Goal: Task Accomplishment & Management: Manage account settings

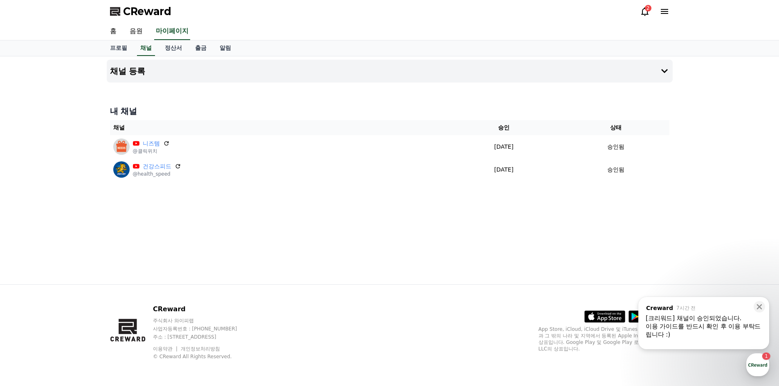
click at [316, 207] on div "채널 등록 내 채널 채널 승인 상태 니즈템 @클릭위치 [DATE] 09-18 승인됨 건강스피드 @health_speed [DATE] 09-18…" at bounding box center [389, 170] width 572 height 228
click at [327, 228] on div "채널 등록 내 채널 채널 승인 상태 니즈템 @클릭위치 [DATE] 09-18 승인됨 건강스피드 @health_speed [DATE] 09-18…" at bounding box center [389, 170] width 572 height 228
click at [340, 228] on div "채널 등록 내 채널 채널 승인 상태 니즈템 @클릭위치 [DATE] 09-18 승인됨 건강스피드 @health_speed [DATE] 09-18…" at bounding box center [389, 170] width 572 height 228
click at [759, 306] on icon at bounding box center [759, 307] width 8 height 8
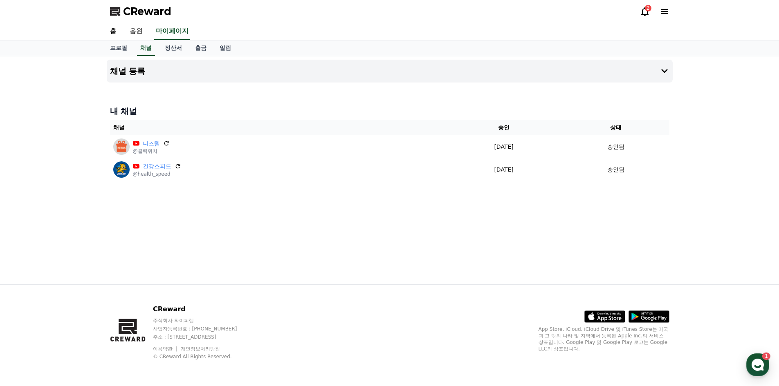
click at [504, 229] on div "채널 등록 내 채널 채널 승인 상태 니즈템 @클릭위치 [DATE] 09-18 승인됨 건강스피드 @health_speed [DATE] 09-18…" at bounding box center [389, 170] width 572 height 228
click at [115, 31] on link "홈" at bounding box center [113, 31] width 20 height 17
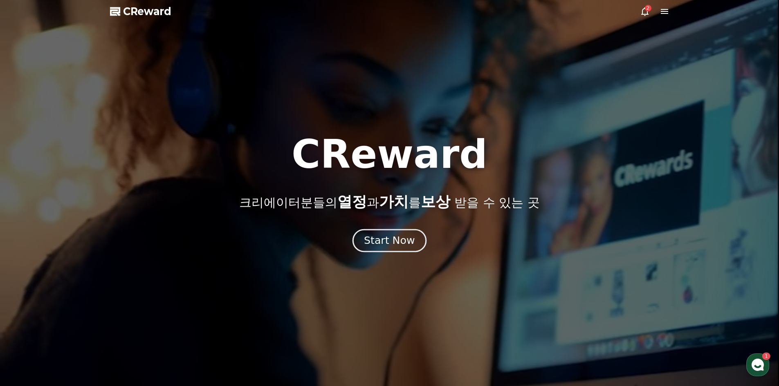
click at [387, 244] on div "Start Now" at bounding box center [389, 241] width 51 height 14
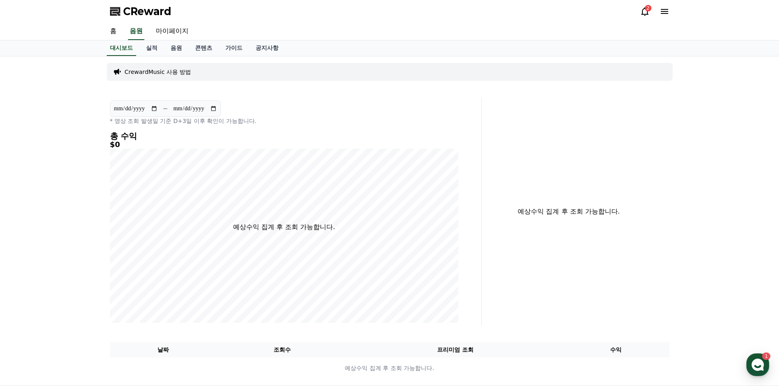
click at [647, 9] on div "2" at bounding box center [648, 8] width 7 height 7
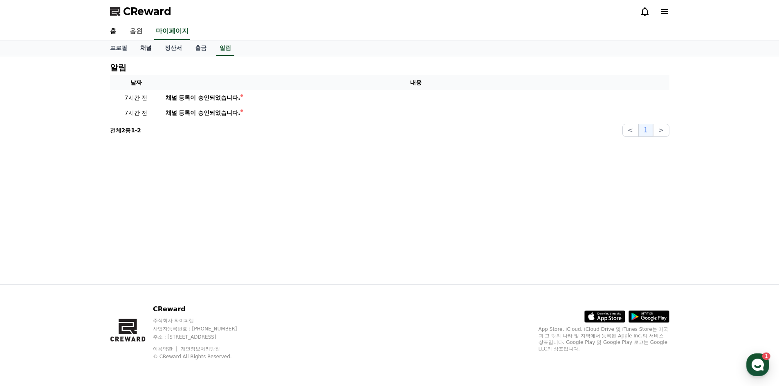
click at [151, 46] on link "채널" at bounding box center [146, 48] width 25 height 16
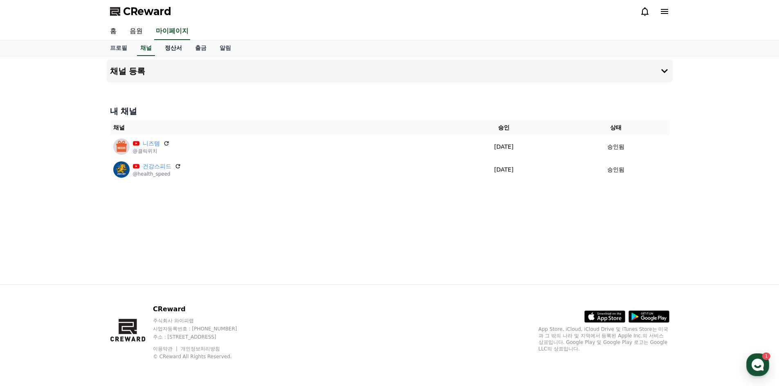
click at [174, 51] on link "정산서" at bounding box center [173, 48] width 30 height 16
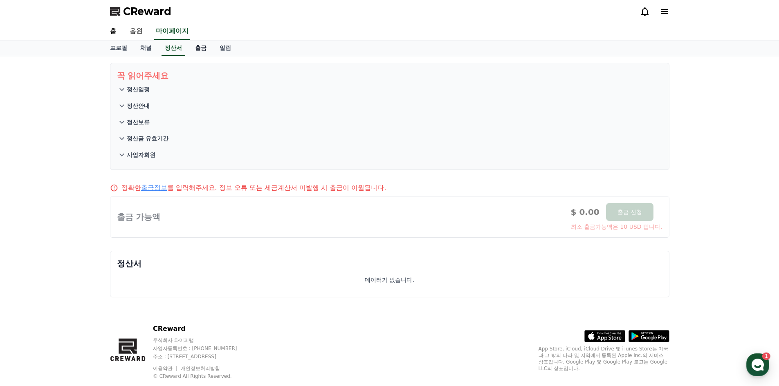
click at [201, 49] on link "출금" at bounding box center [200, 48] width 25 height 16
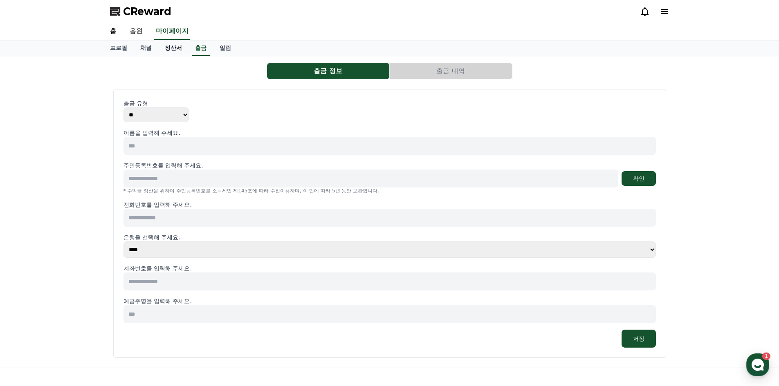
click at [177, 45] on link "정산서" at bounding box center [173, 48] width 30 height 16
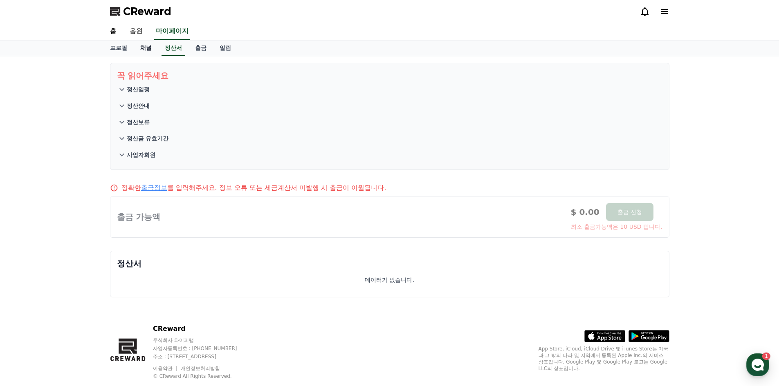
click at [143, 47] on link "채널" at bounding box center [146, 48] width 25 height 16
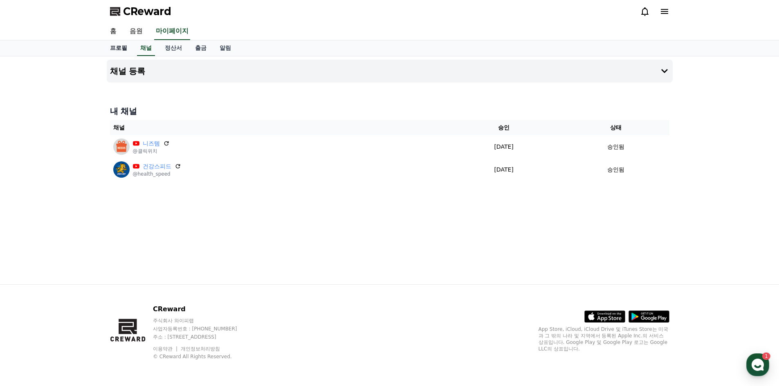
click at [116, 47] on link "프로필" at bounding box center [118, 48] width 30 height 16
select select "**********"
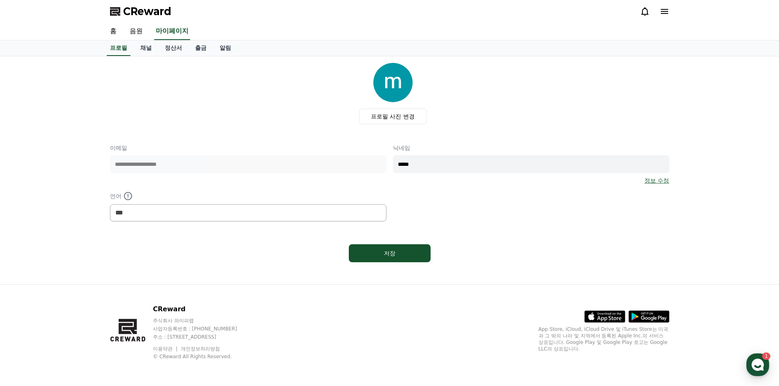
click at [522, 233] on div "**********" at bounding box center [389, 164] width 559 height 203
click at [479, 103] on div "프로필 사진 변경" at bounding box center [392, 93] width 553 height 61
click at [77, 103] on div "**********" at bounding box center [389, 170] width 779 height 228
click at [190, 109] on div "프로필 사진 변경" at bounding box center [392, 93] width 553 height 61
click at [238, 113] on div "프로필 사진 변경" at bounding box center [392, 93] width 553 height 61
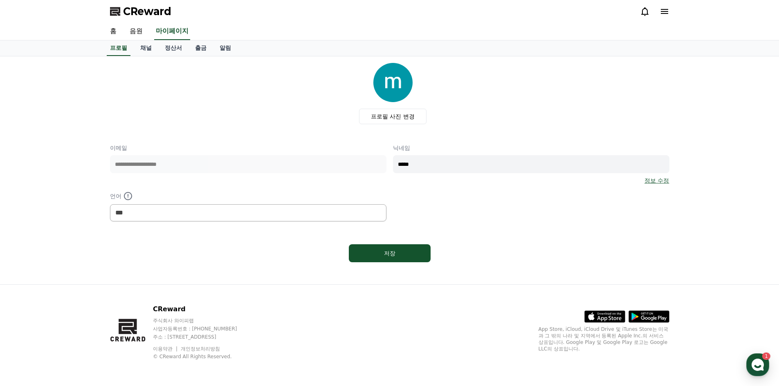
click at [307, 99] on div "프로필 사진 변경" at bounding box center [392, 93] width 553 height 61
click at [172, 110] on div "프로필 사진 변경" at bounding box center [392, 93] width 553 height 61
click at [267, 117] on div "프로필 사진 변경" at bounding box center [392, 93] width 553 height 61
